Goal: Information Seeking & Learning: Learn about a topic

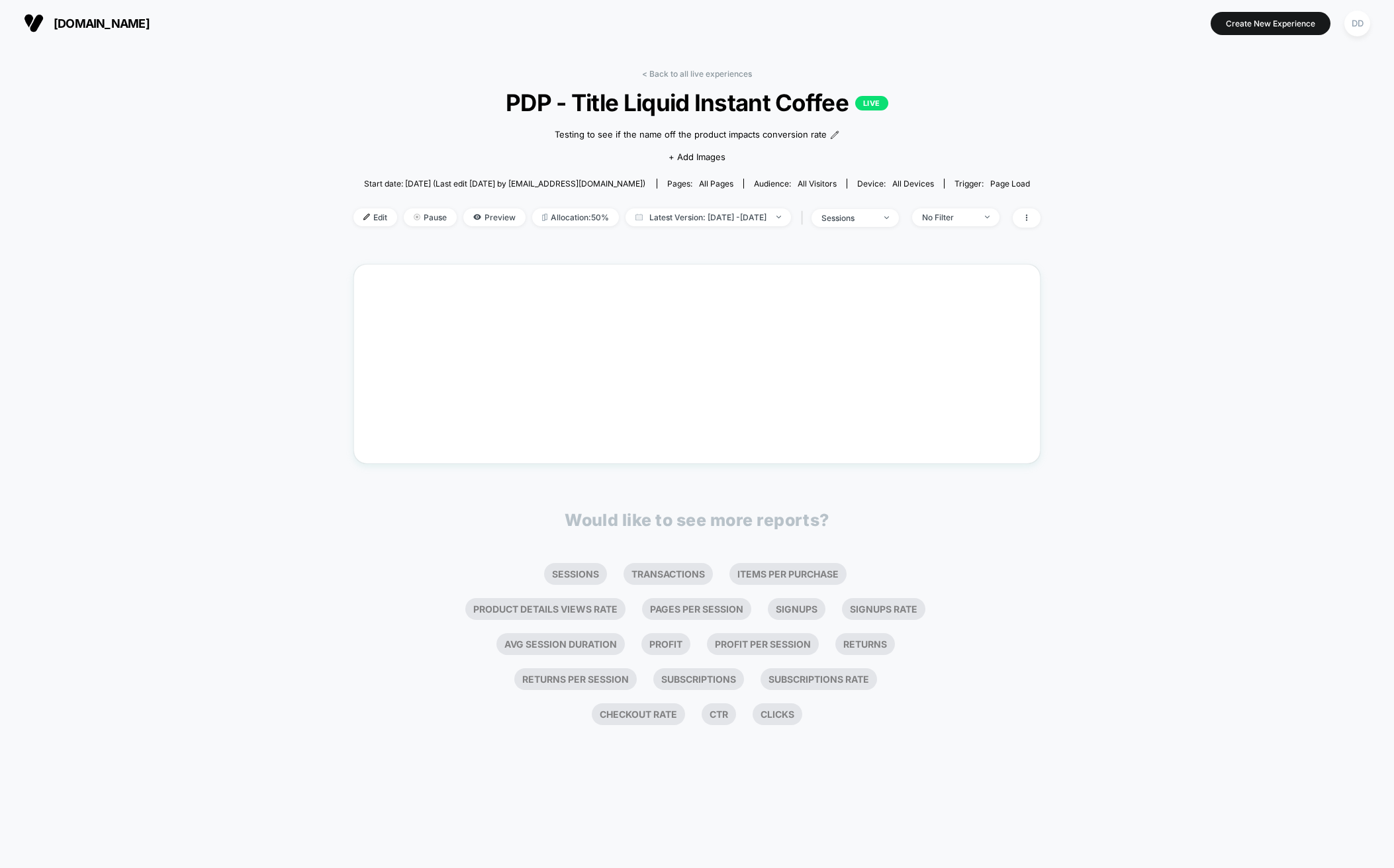
click at [97, 25] on span "[DOMAIN_NAME]" at bounding box center [101, 23] width 96 height 14
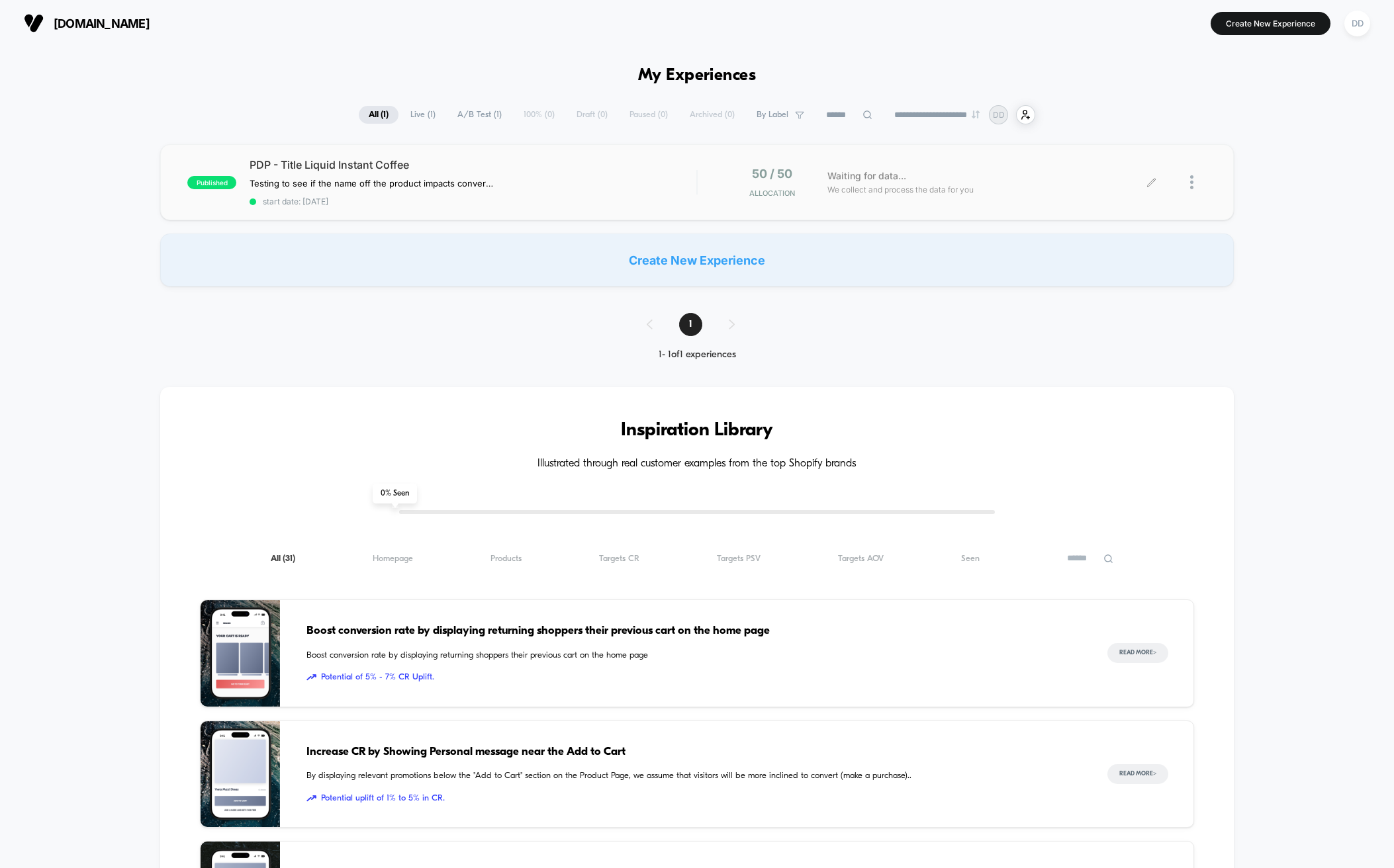
click at [923, 180] on div "Waiting for data... We collect and process the data for you" at bounding box center [985, 182] width 330 height 31
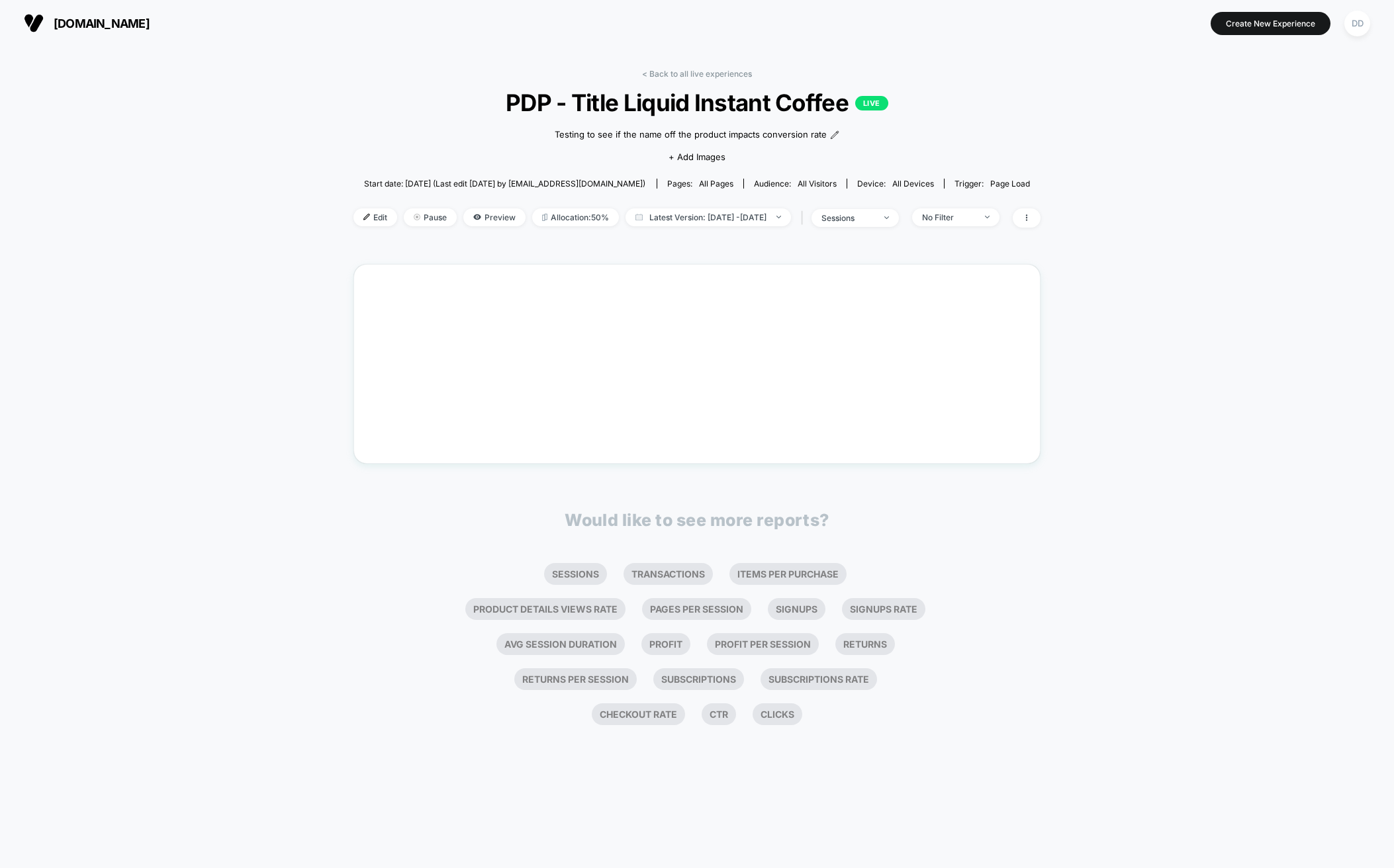
click at [1124, 185] on div "< Back to all live experiences PDP - Title Liquid Instant Coffee LIVE Testing t…" at bounding box center [697, 457] width 1394 height 822
